Goal: Task Accomplishment & Management: Complete application form

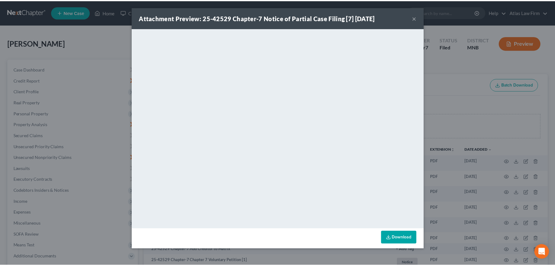
scroll to position [68, 0]
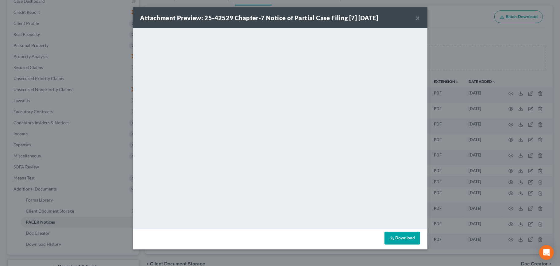
click at [419, 17] on button "×" at bounding box center [418, 17] width 4 height 7
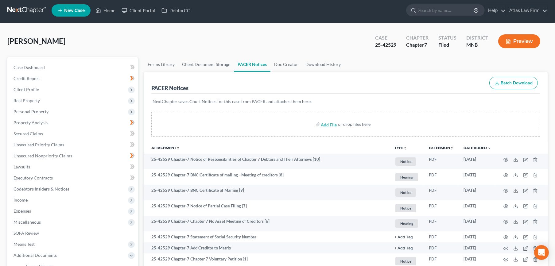
scroll to position [0, 0]
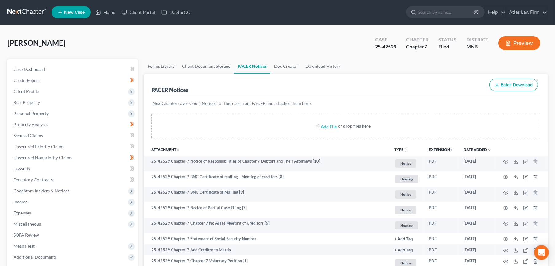
click at [37, 15] on link at bounding box center [26, 12] width 39 height 11
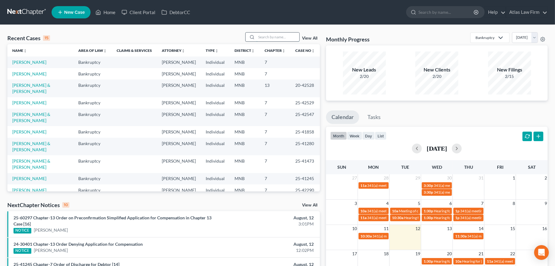
click at [266, 36] on input "search" at bounding box center [277, 37] width 43 height 9
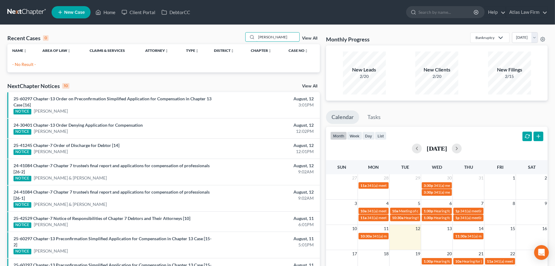
drag, startPoint x: 268, startPoint y: 35, endPoint x: 170, endPoint y: 35, distance: 97.6
click at [170, 35] on div "Recent Cases 0 steve johnson View All" at bounding box center [163, 38] width 312 height 12
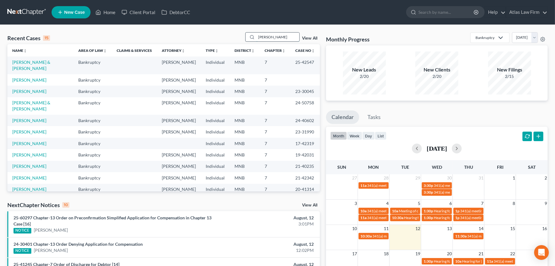
type input "johnson"
click at [47, 65] on td "Johnson, Steven & Stotler, Tamara" at bounding box center [40, 64] width 66 height 17
click at [48, 62] on link "[PERSON_NAME] & [PERSON_NAME]" at bounding box center [31, 65] width 38 height 11
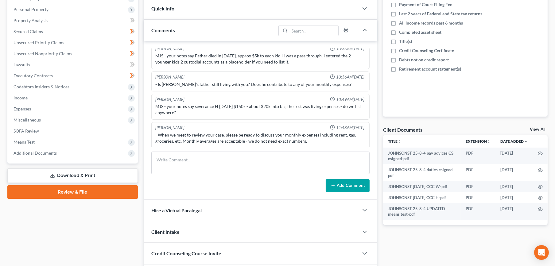
scroll to position [147, 0]
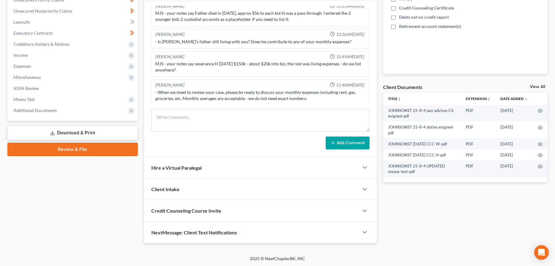
click at [84, 135] on link "Download & Print" at bounding box center [72, 133] width 130 height 14
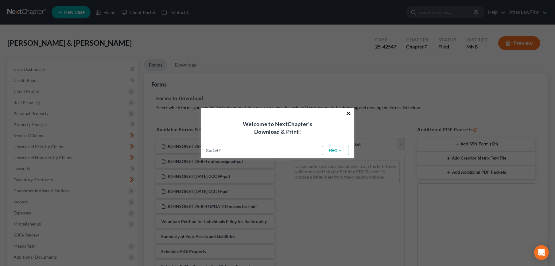
click at [347, 114] on button "×" at bounding box center [349, 113] width 6 height 10
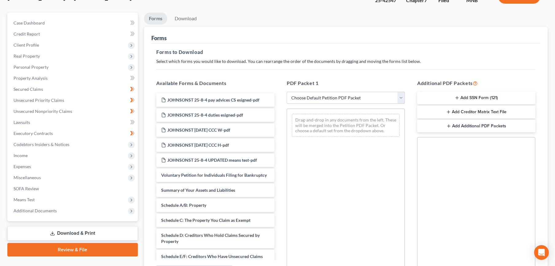
scroll to position [102, 0]
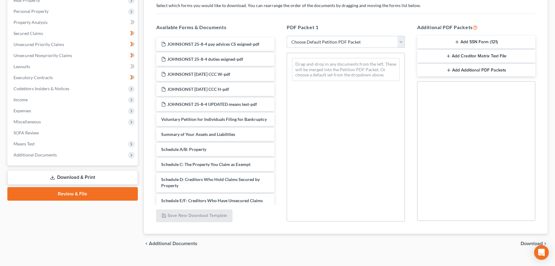
click at [345, 42] on select "Choose Default Petition PDF Packet Complete Bankruptcy Petition (all forms and …" at bounding box center [346, 42] width 118 height 12
click at [241, 17] on div "Forms to Download Select which forms you would like to download. You can rearra…" at bounding box center [345, 111] width 389 height 246
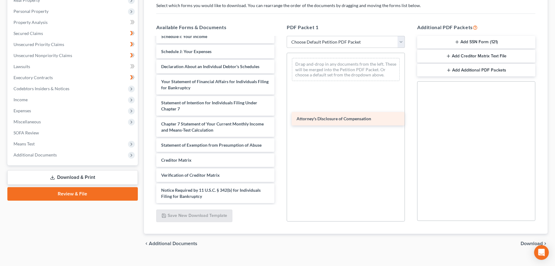
scroll to position [221, 0]
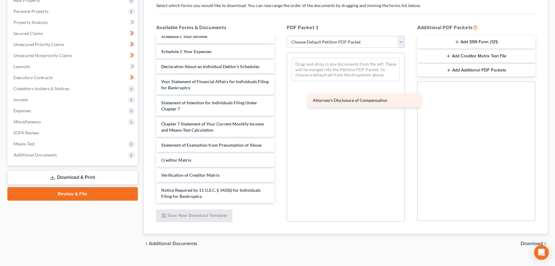
drag, startPoint x: 212, startPoint y: 196, endPoint x: 364, endPoint y: 100, distance: 179.3
click at [279, 100] on div "Attorney's Disclosure of Compensation JOHNSONST 25-8-4 pay advices CS esigned-p…" at bounding box center [215, 15] width 128 height 375
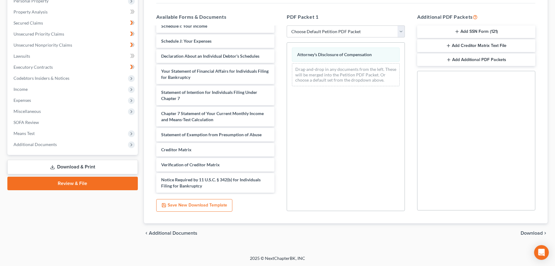
click at [531, 232] on span "Download" at bounding box center [532, 233] width 22 height 5
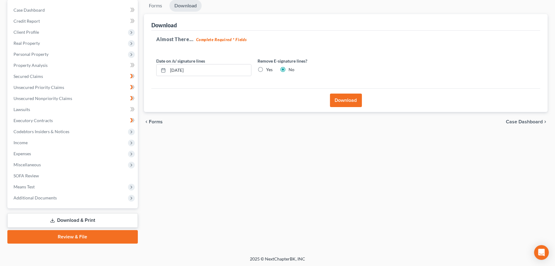
click at [340, 103] on button "Download" at bounding box center [346, 101] width 32 height 14
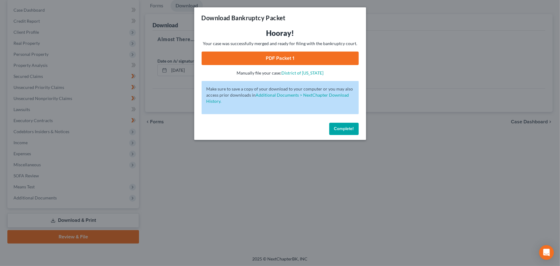
click at [272, 60] on link "PDF Packet 1" at bounding box center [280, 59] width 157 height 14
click at [336, 129] on span "Complete!" at bounding box center [344, 128] width 20 height 5
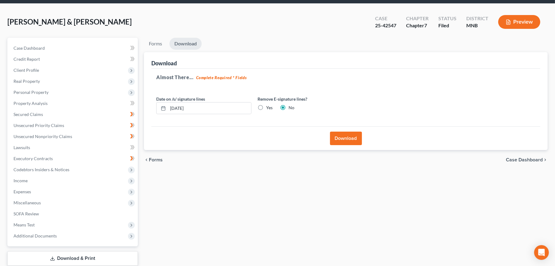
scroll to position [0, 0]
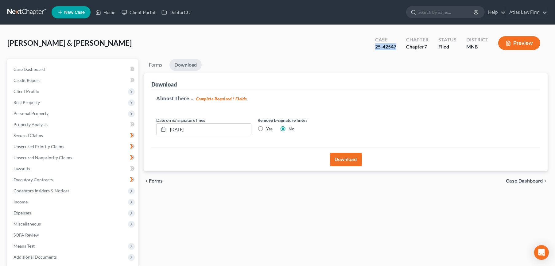
drag, startPoint x: 400, startPoint y: 49, endPoint x: 375, endPoint y: 50, distance: 24.9
click at [375, 50] on div "Case 25-42547" at bounding box center [385, 44] width 31 height 18
copy div "25-42547"
click at [28, 14] on link at bounding box center [26, 12] width 39 height 11
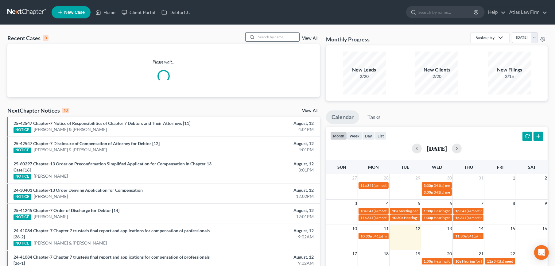
click at [267, 37] on input "search" at bounding box center [277, 37] width 43 height 9
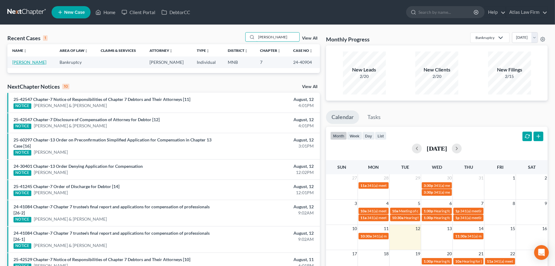
type input "brandt"
click at [27, 60] on link "[PERSON_NAME]" at bounding box center [29, 62] width 34 height 5
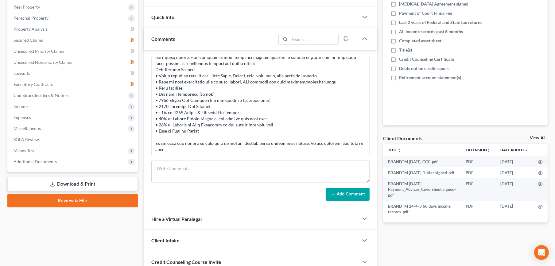
scroll to position [147, 0]
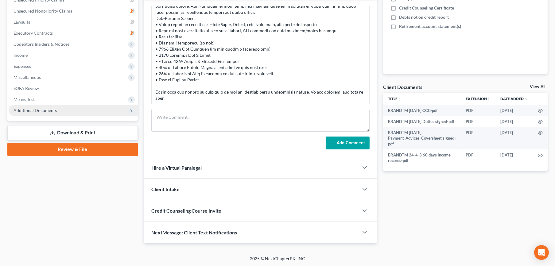
click at [46, 113] on span "Additional Documents" at bounding box center [73, 110] width 129 height 11
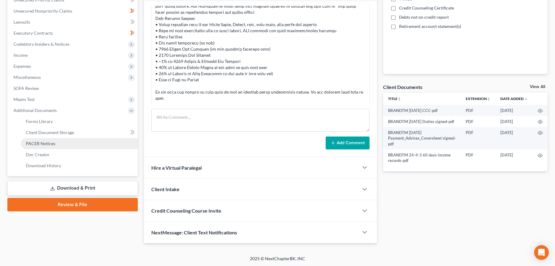
click at [46, 143] on span "PACER Notices" at bounding box center [40, 143] width 29 height 5
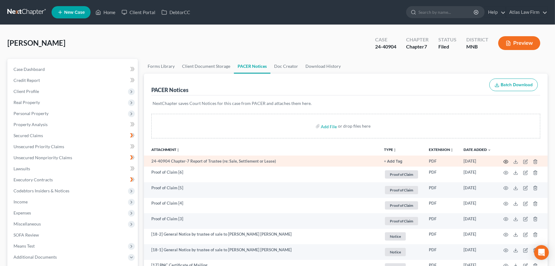
click at [504, 161] on icon "button" at bounding box center [505, 161] width 5 height 5
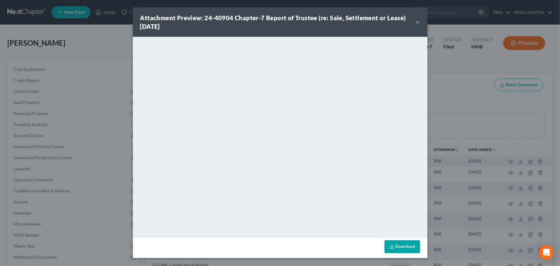
click at [416, 23] on button "×" at bounding box center [418, 21] width 4 height 7
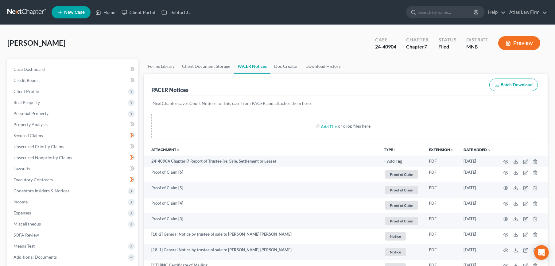
click at [29, 17] on link at bounding box center [26, 12] width 39 height 11
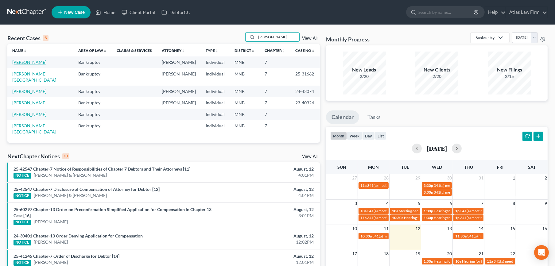
type input "ahmed"
click at [37, 60] on link "Ahmed, Abraham" at bounding box center [29, 62] width 34 height 5
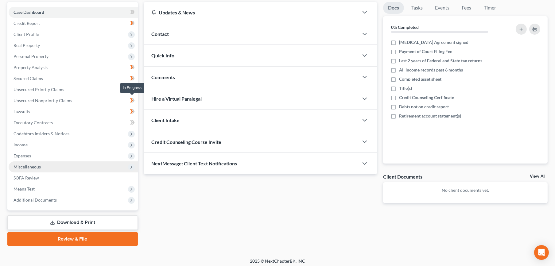
scroll to position [59, 0]
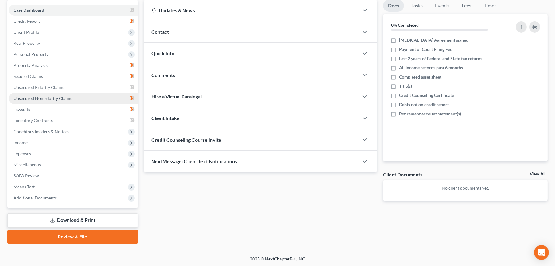
click at [76, 95] on link "Unsecured Nonpriority Claims" at bounding box center [73, 98] width 129 height 11
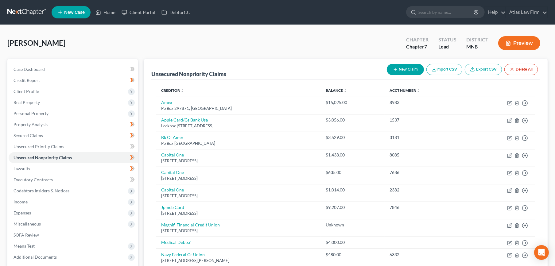
click at [404, 72] on button "New Claim" at bounding box center [405, 69] width 37 height 11
select select "0"
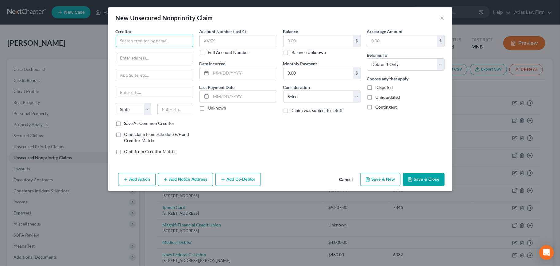
click at [164, 43] on input "text" at bounding box center [155, 41] width 78 height 12
type input "IOU Financial"
type input "c/o AMA Recovery Group"
paste input "3131 Eastside St. Suite #435 Houston, TX 77098"
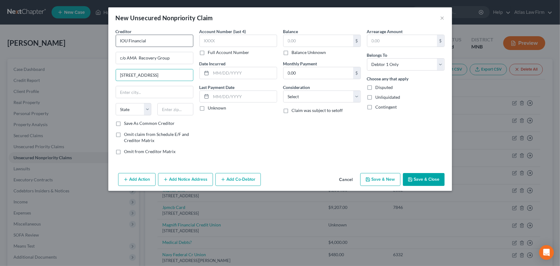
type input "3131 Eastside St. Suite #435 Houston, TX 77098"
type input "77098"
type input "Houston"
select select "45"
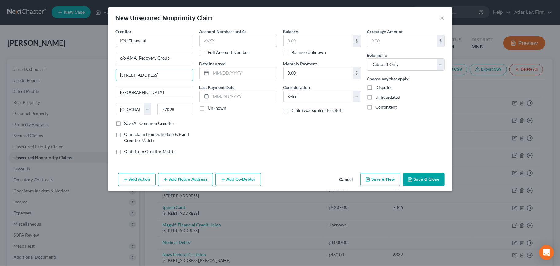
scroll to position [0, 22]
drag, startPoint x: 174, startPoint y: 75, endPoint x: 353, endPoint y: 89, distance: 179.5
click at [353, 89] on div "Creditor * IOU Financial c/o AMA Recovery Group 3131 Eastside St. Suite #435 Ho…" at bounding box center [280, 93] width 335 height 131
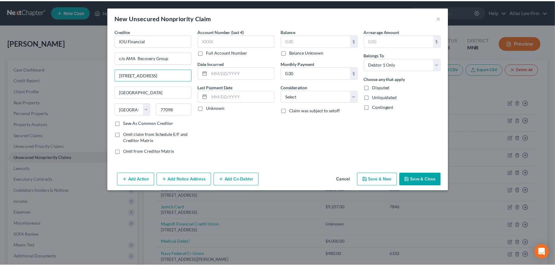
scroll to position [0, 0]
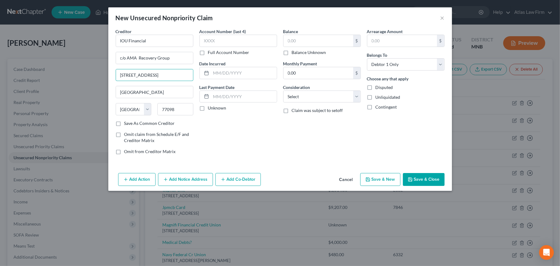
type input "3131 Eastside St. Suite #435"
click at [292, 52] on label "Balance Unknown" at bounding box center [309, 52] width 34 height 6
click at [294, 52] on input "Balance Unknown" at bounding box center [296, 51] width 4 height 4
checkbox input "true"
type input "0.00"
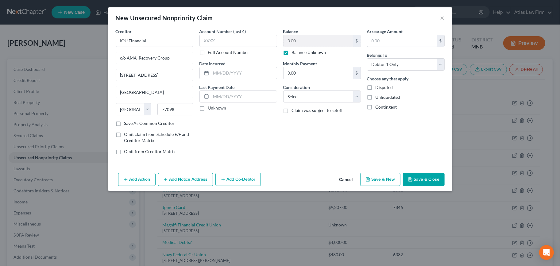
click at [424, 181] on button "Save & Close" at bounding box center [424, 179] width 42 height 13
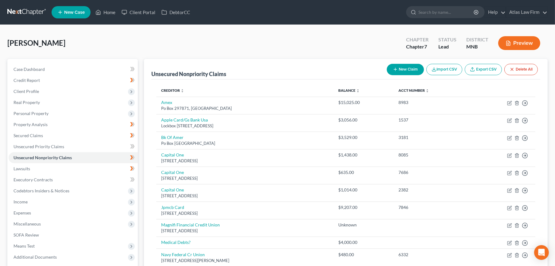
click at [35, 11] on link at bounding box center [26, 12] width 39 height 11
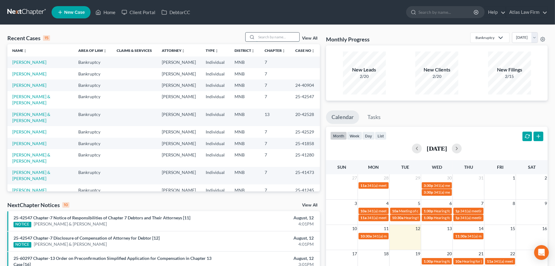
click at [270, 37] on input "search" at bounding box center [277, 37] width 43 height 9
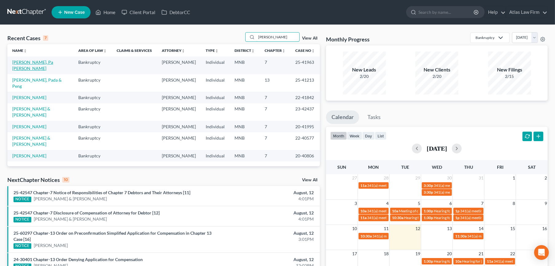
type input "[PERSON_NAME]"
click at [34, 63] on link "[PERSON_NAME], Pa [PERSON_NAME]" at bounding box center [32, 65] width 41 height 11
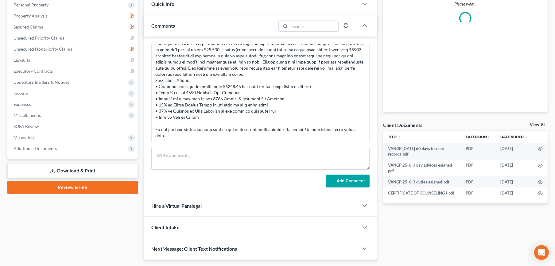
scroll to position [125, 0]
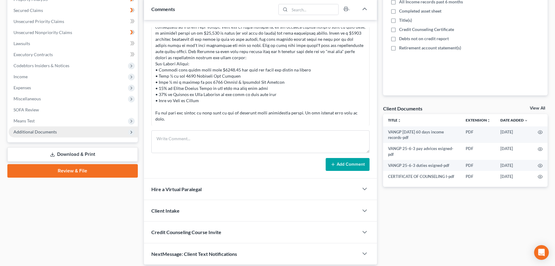
click at [31, 135] on span "Additional Documents" at bounding box center [73, 131] width 129 height 11
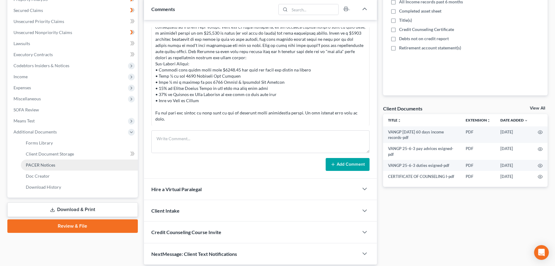
click at [47, 163] on span "PACER Notices" at bounding box center [40, 164] width 29 height 5
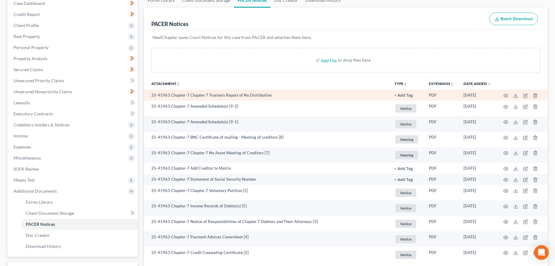
scroll to position [68, 0]
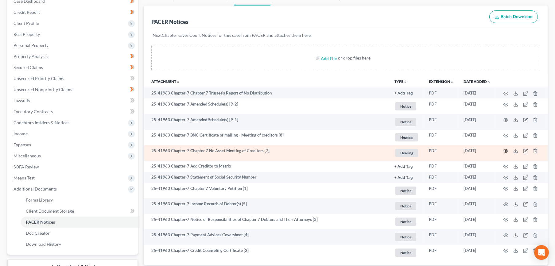
click at [506, 151] on circle "button" at bounding box center [505, 150] width 1 height 1
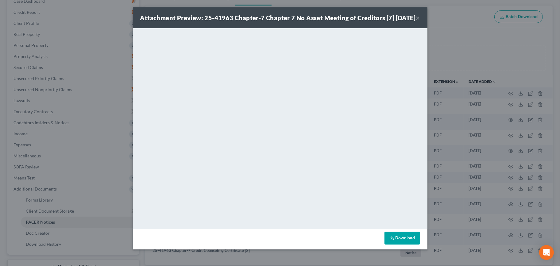
click at [419, 20] on button "×" at bounding box center [418, 17] width 4 height 7
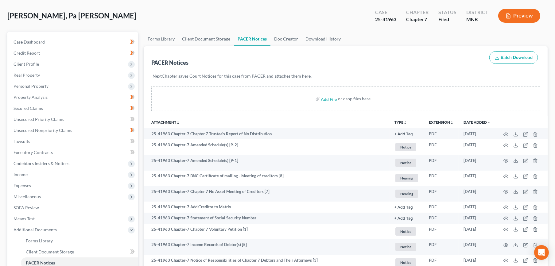
scroll to position [0, 0]
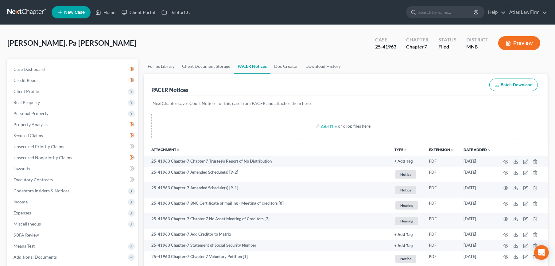
click at [25, 11] on link at bounding box center [26, 12] width 39 height 11
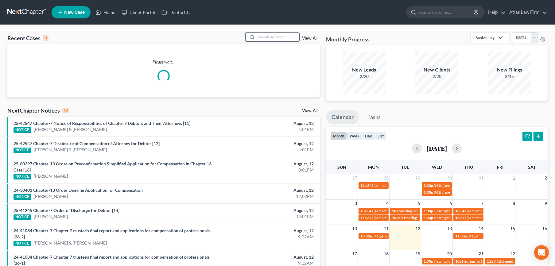
click at [277, 34] on input "search" at bounding box center [277, 37] width 43 height 9
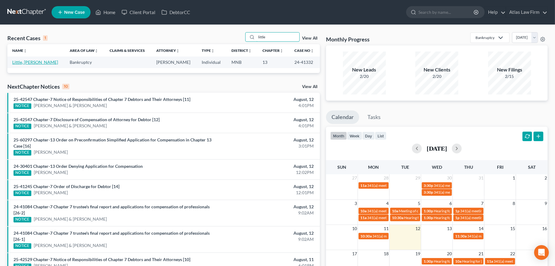
type input "little"
click at [28, 64] on link "Little, [PERSON_NAME]" at bounding box center [35, 62] width 46 height 5
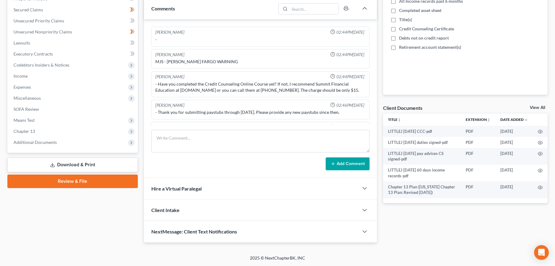
scroll to position [323, 0]
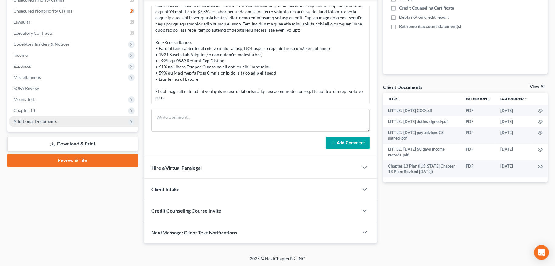
click at [43, 118] on span "Additional Documents" at bounding box center [73, 121] width 129 height 11
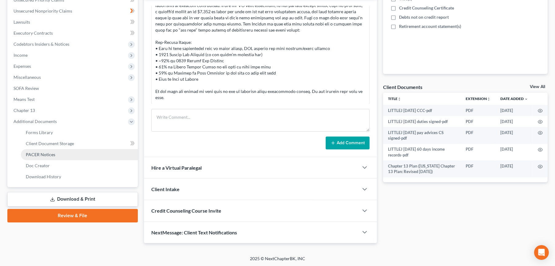
click at [41, 154] on span "PACER Notices" at bounding box center [40, 154] width 29 height 5
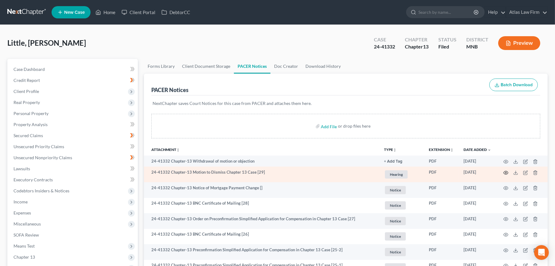
click at [505, 171] on icon "button" at bounding box center [505, 172] width 5 height 5
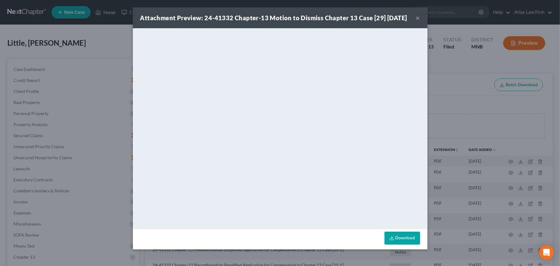
drag, startPoint x: 419, startPoint y: 21, endPoint x: 414, endPoint y: 26, distance: 6.1
click at [419, 21] on button "×" at bounding box center [418, 17] width 4 height 7
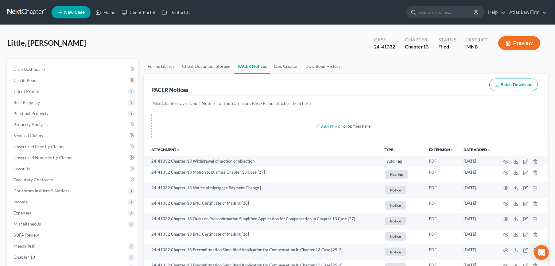
click at [517, 46] on button "Preview" at bounding box center [519, 43] width 42 height 14
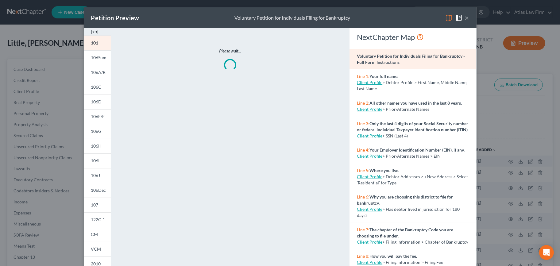
click at [447, 16] on img at bounding box center [448, 17] width 7 height 7
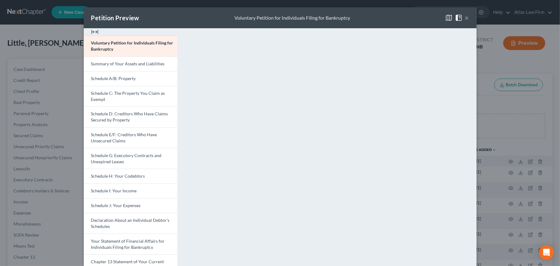
click at [466, 17] on button "×" at bounding box center [467, 17] width 4 height 7
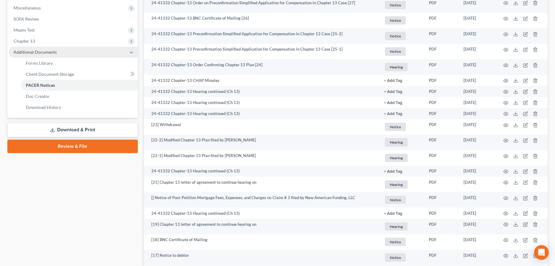
scroll to position [170, 0]
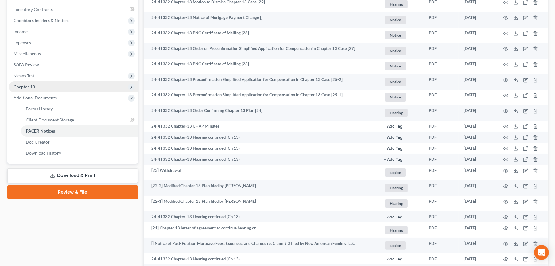
click at [44, 86] on span "Chapter 13" at bounding box center [73, 86] width 129 height 11
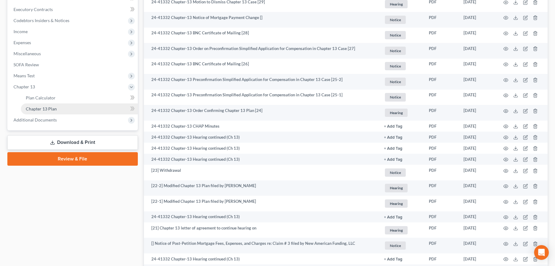
click at [83, 108] on link "Chapter 13 Plan" at bounding box center [79, 108] width 117 height 11
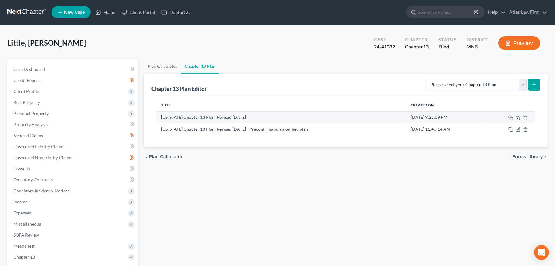
click at [518, 117] on icon "button" at bounding box center [518, 117] width 5 height 5
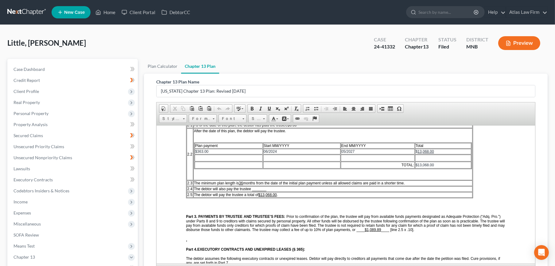
scroll to position [68, 0]
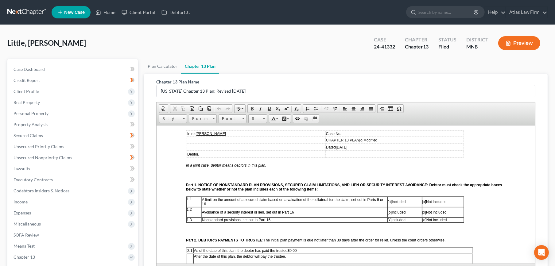
click at [24, 13] on link at bounding box center [26, 12] width 39 height 11
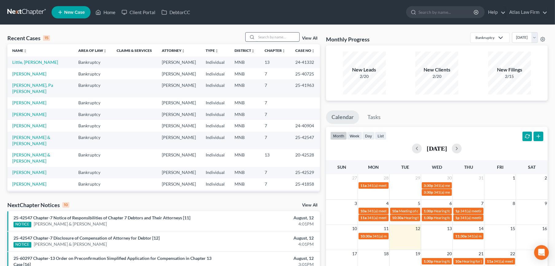
click at [276, 37] on input "search" at bounding box center [277, 37] width 43 height 9
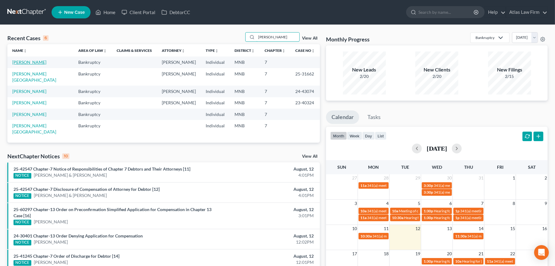
type input "[PERSON_NAME]"
click at [34, 60] on link "[PERSON_NAME]" at bounding box center [29, 62] width 34 height 5
